Goal: Information Seeking & Learning: Find specific fact

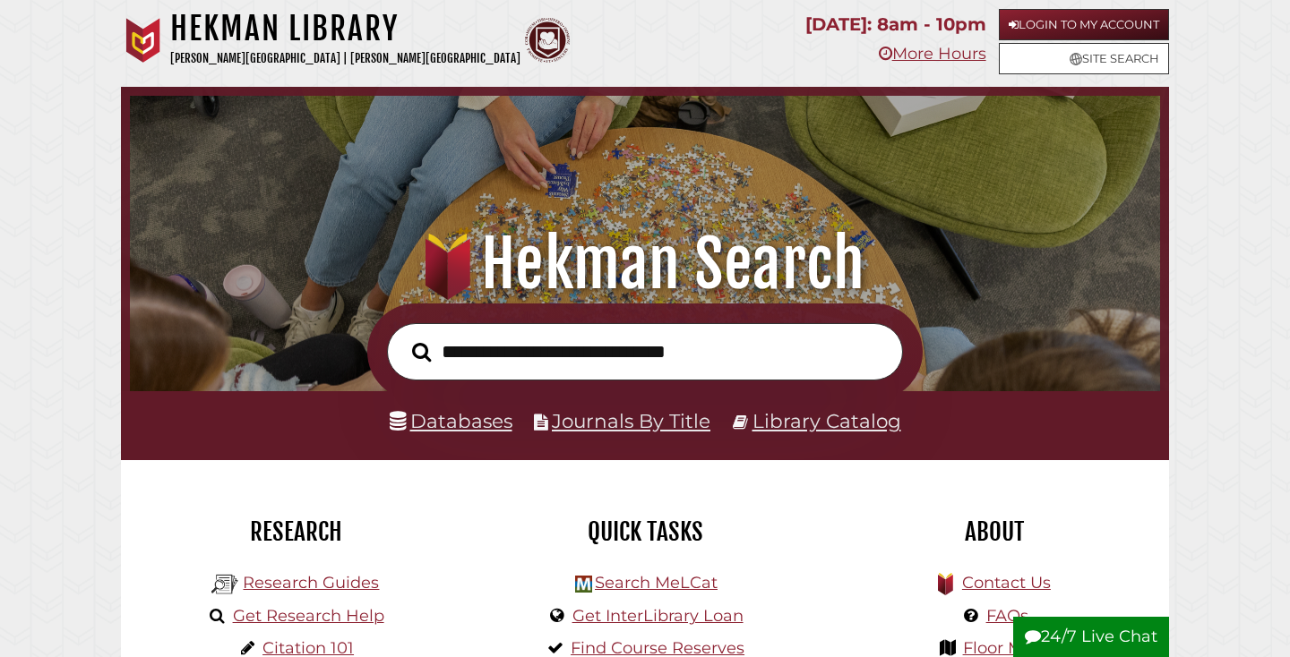
scroll to position [340, 1021]
click at [468, 432] on link "Databases" at bounding box center [451, 420] width 123 height 23
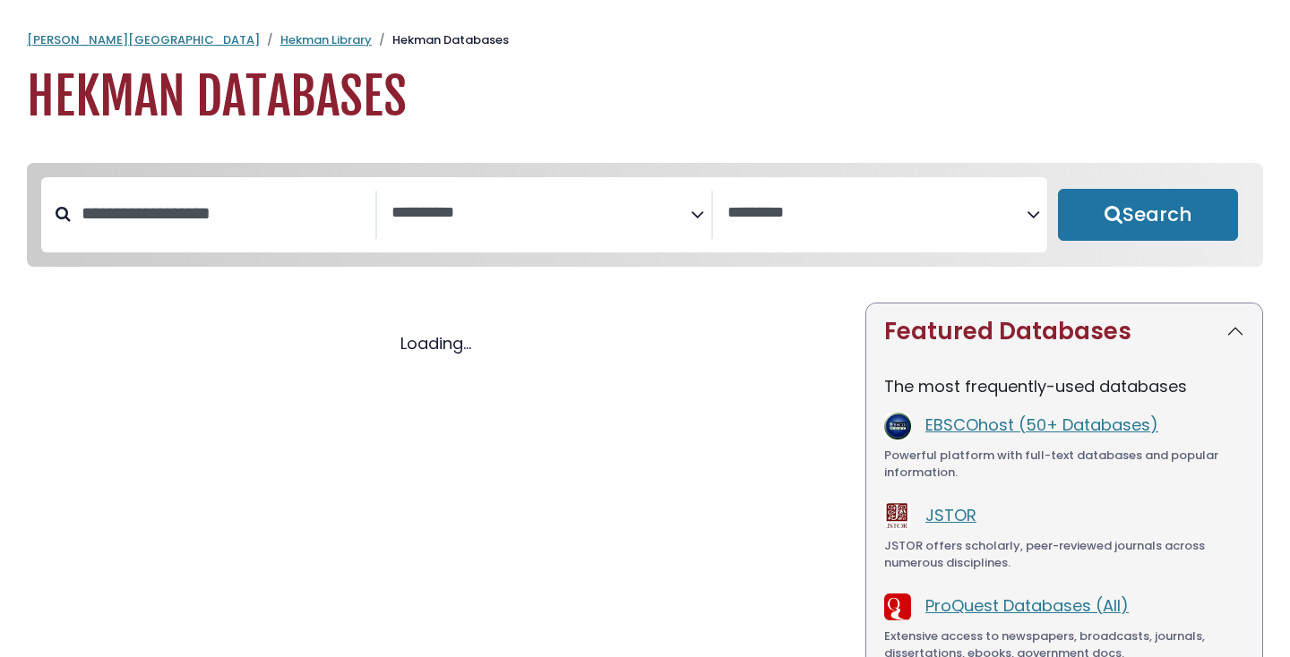
select select "Database Subject Filter"
select select "Database Vendors Filter"
select select "Database Subject Filter"
select select "Database Vendors Filter"
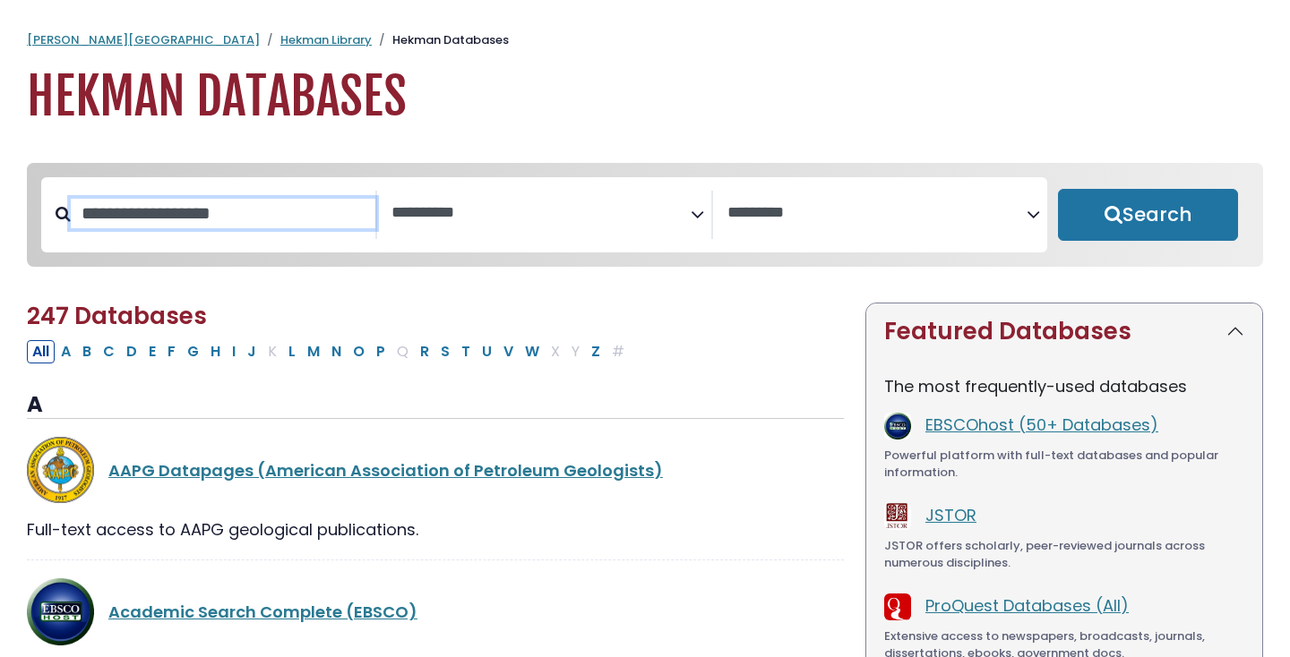
click at [312, 208] on input "Search database by title or keyword" at bounding box center [223, 214] width 305 height 30
type input "**********"
click at [1058, 189] on button "Search" at bounding box center [1148, 215] width 180 height 52
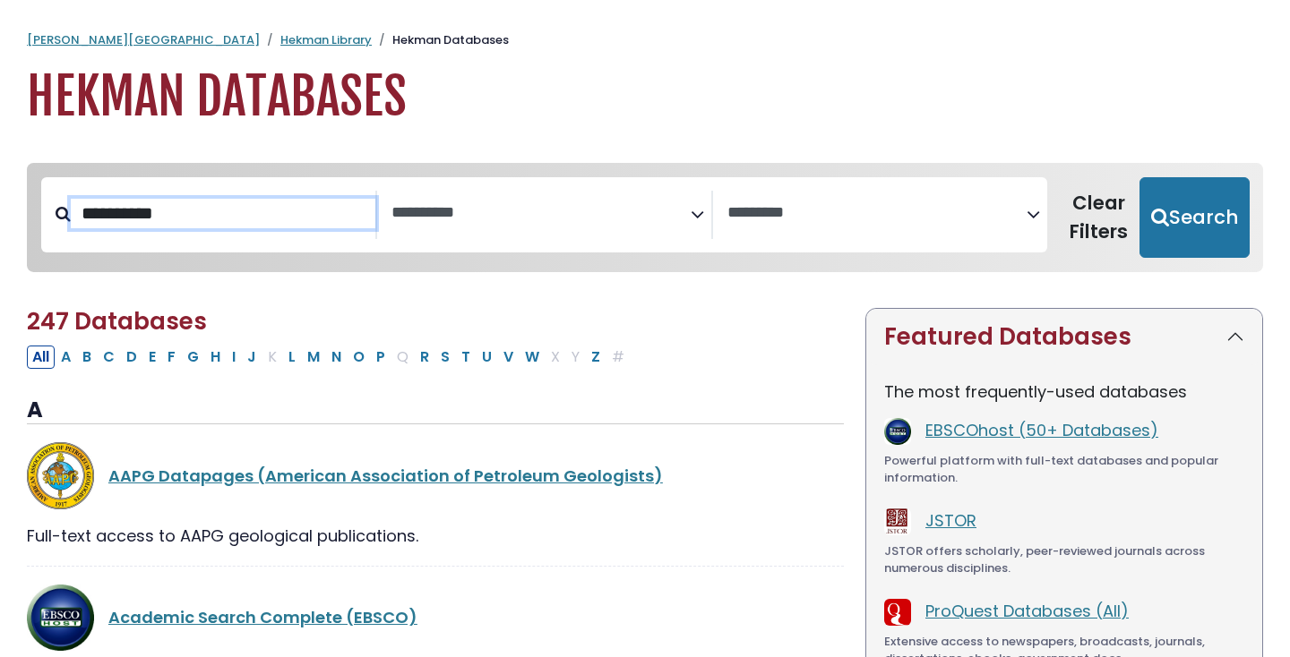
select select "Database Subject Filter"
select select "Database Vendors Filter"
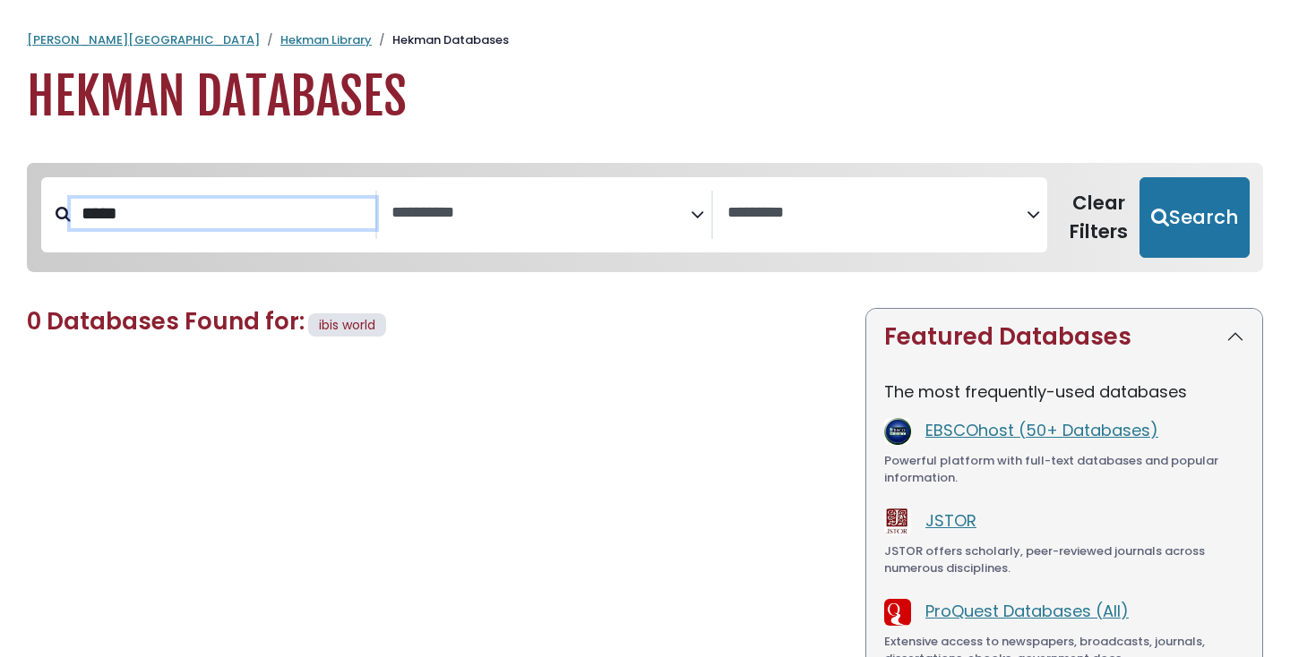
type input "****"
click at [1139, 177] on button "Search" at bounding box center [1194, 217] width 110 height 81
select select "Database Subject Filter"
select select "Database Vendors Filter"
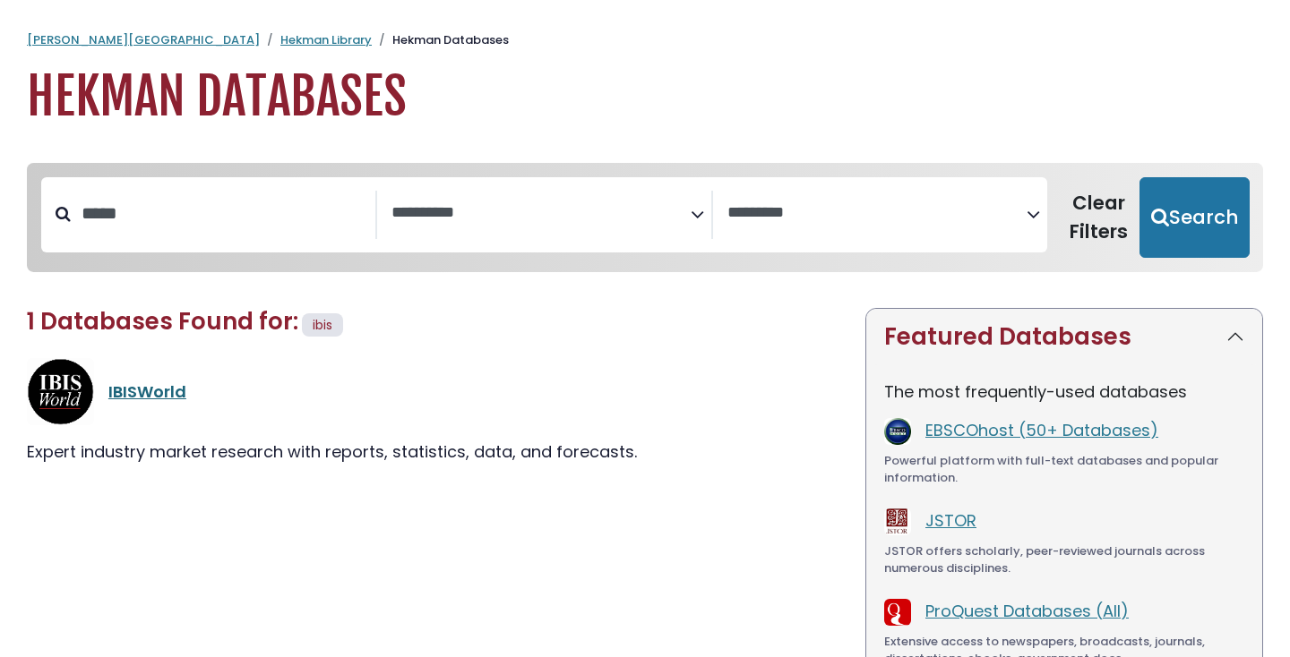
click at [168, 396] on link "IBISWorld" at bounding box center [147, 392] width 78 height 22
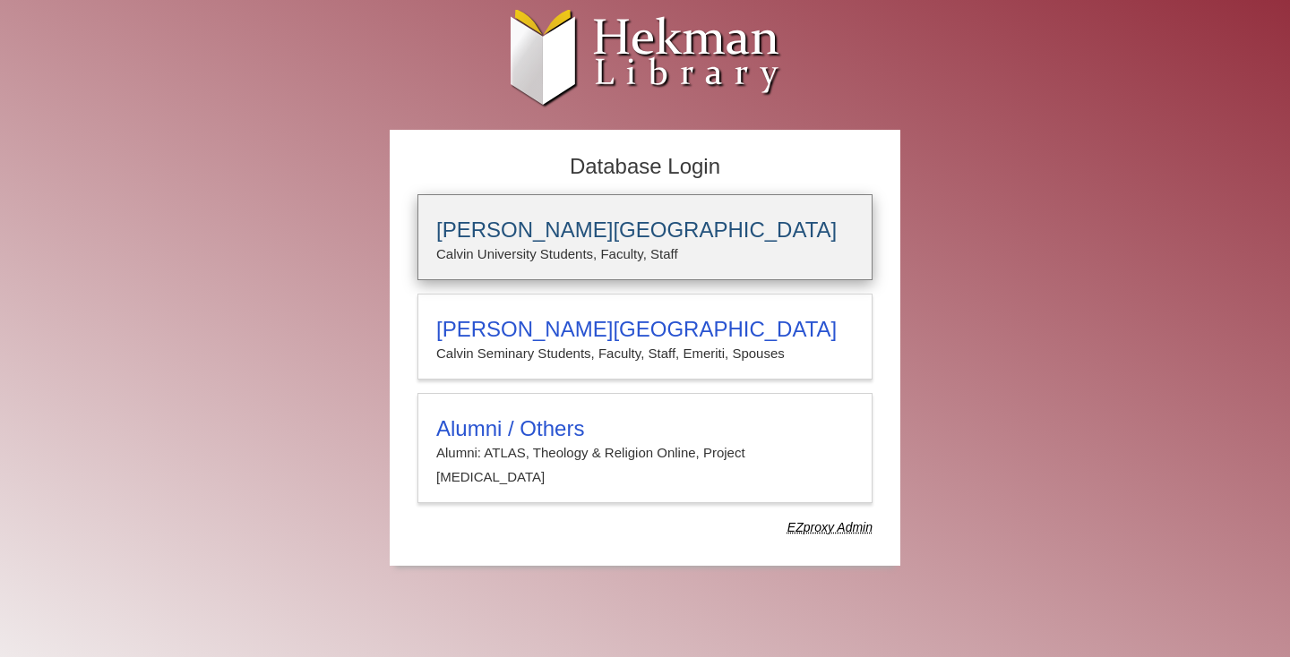
type input "****"
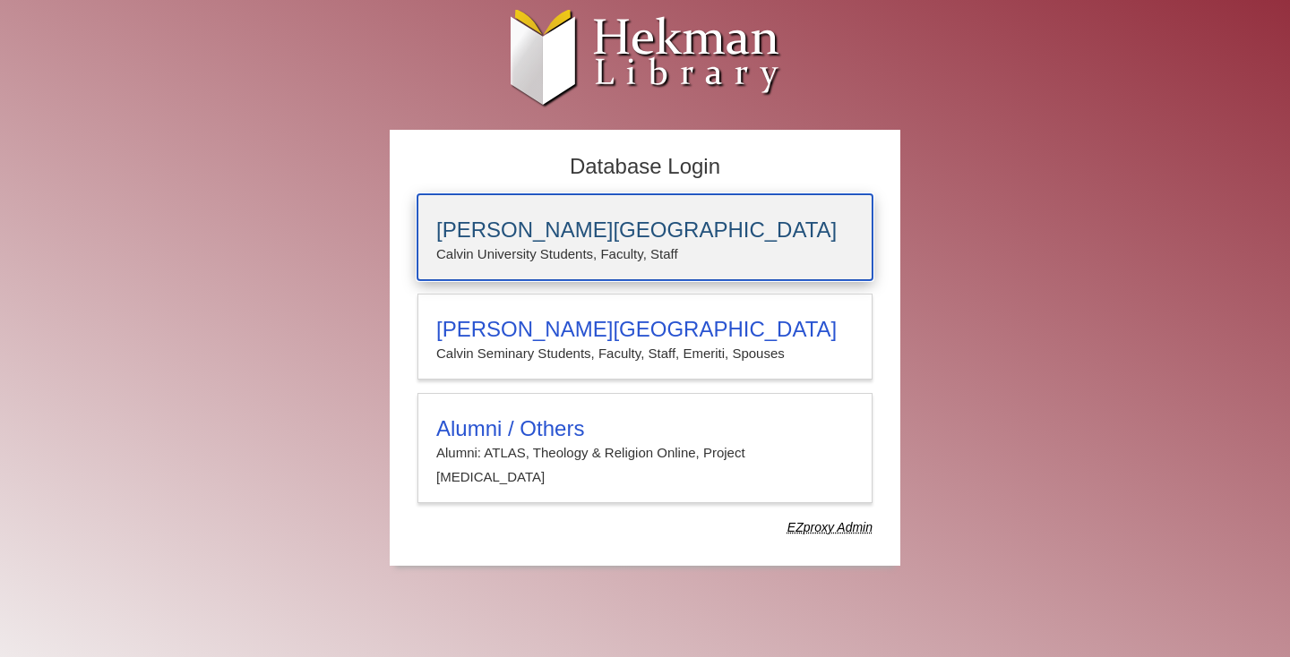
click at [522, 236] on h3 "[PERSON_NAME][GEOGRAPHIC_DATA]" at bounding box center [644, 230] width 417 height 25
